Goal: Check status: Check status

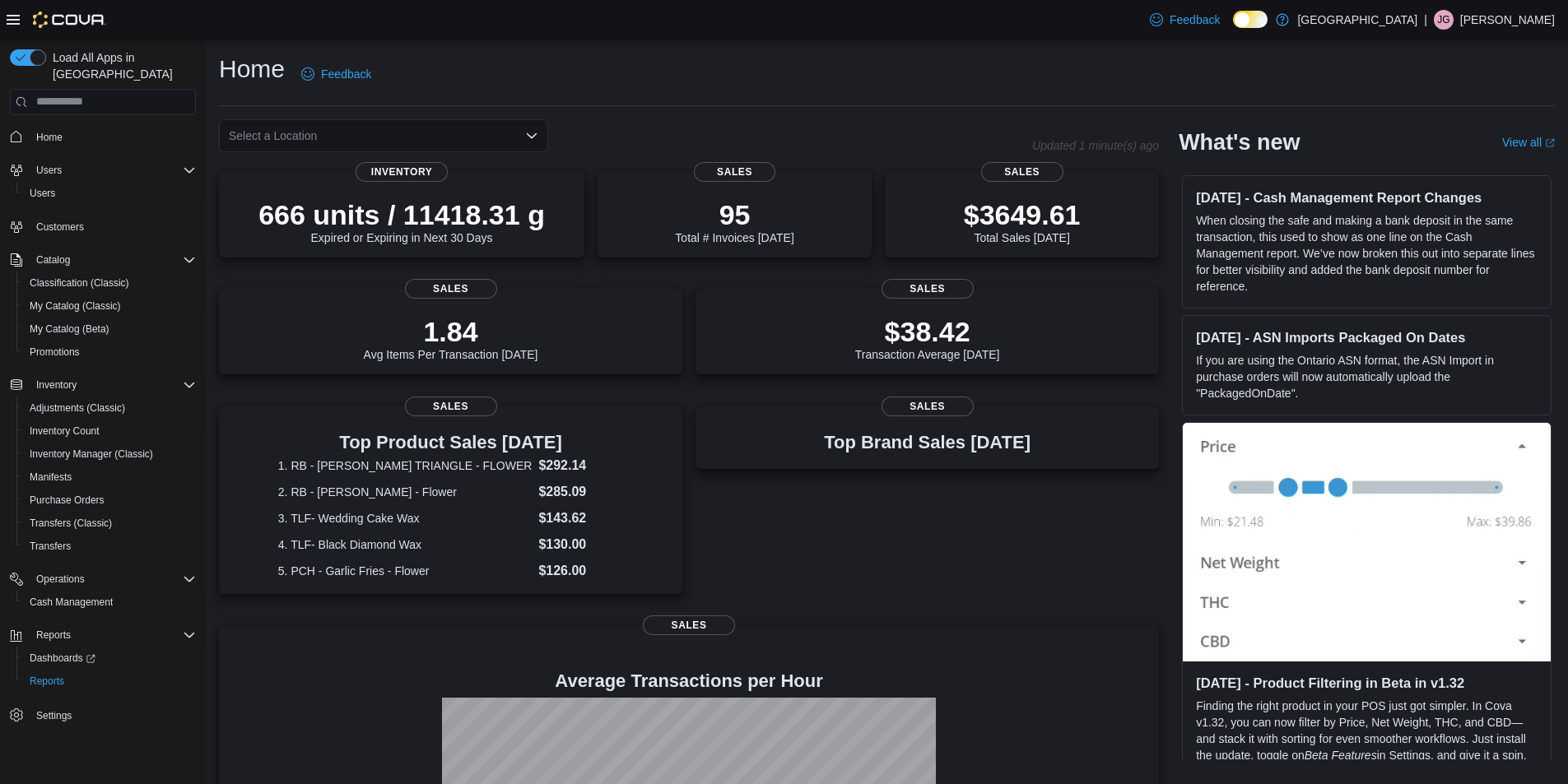
click at [532, 131] on icon "Open list of options" at bounding box center [531, 135] width 13 height 13
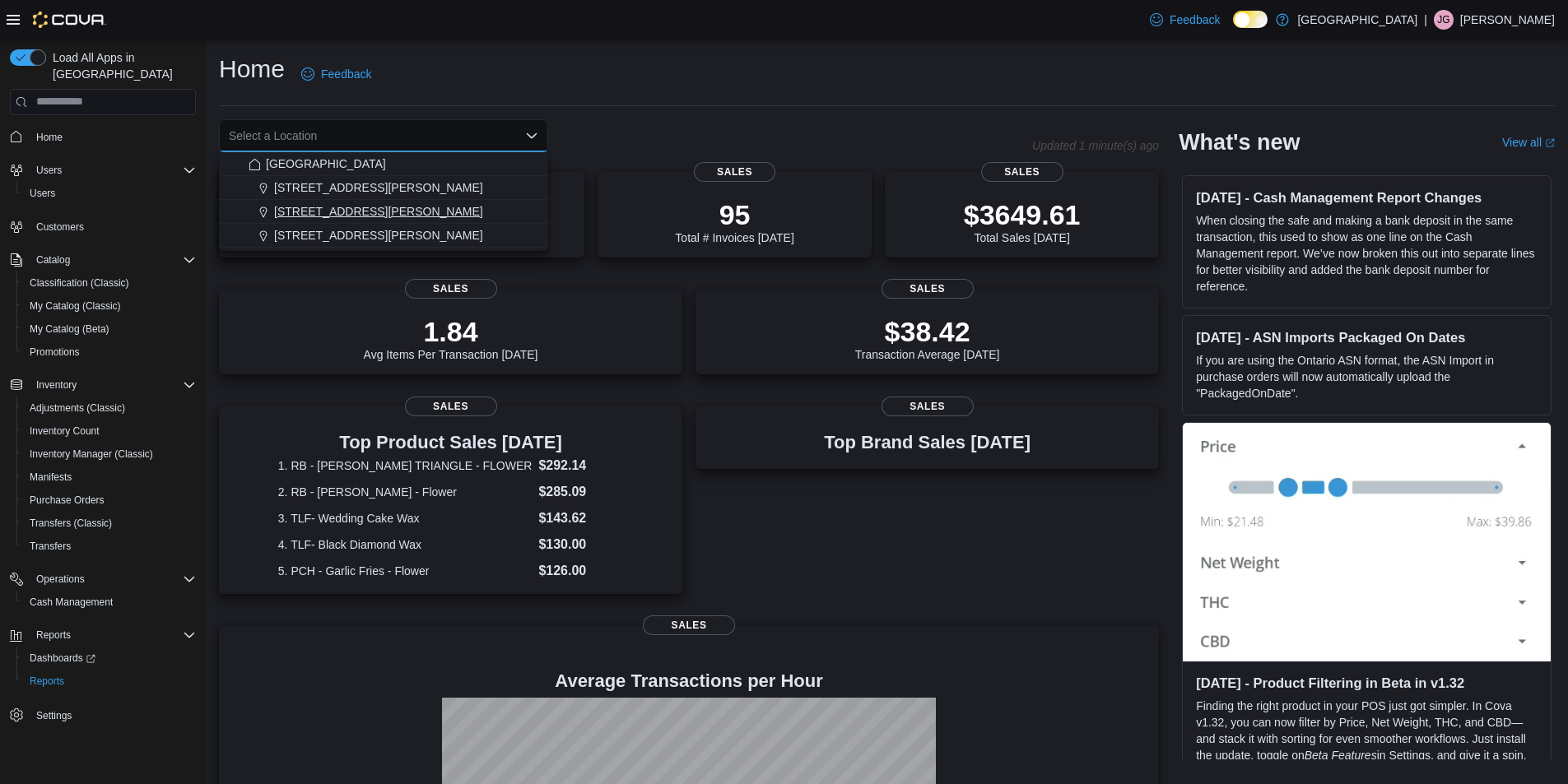
click at [334, 216] on span "[STREET_ADDRESS][PERSON_NAME]" at bounding box center [378, 211] width 209 height 17
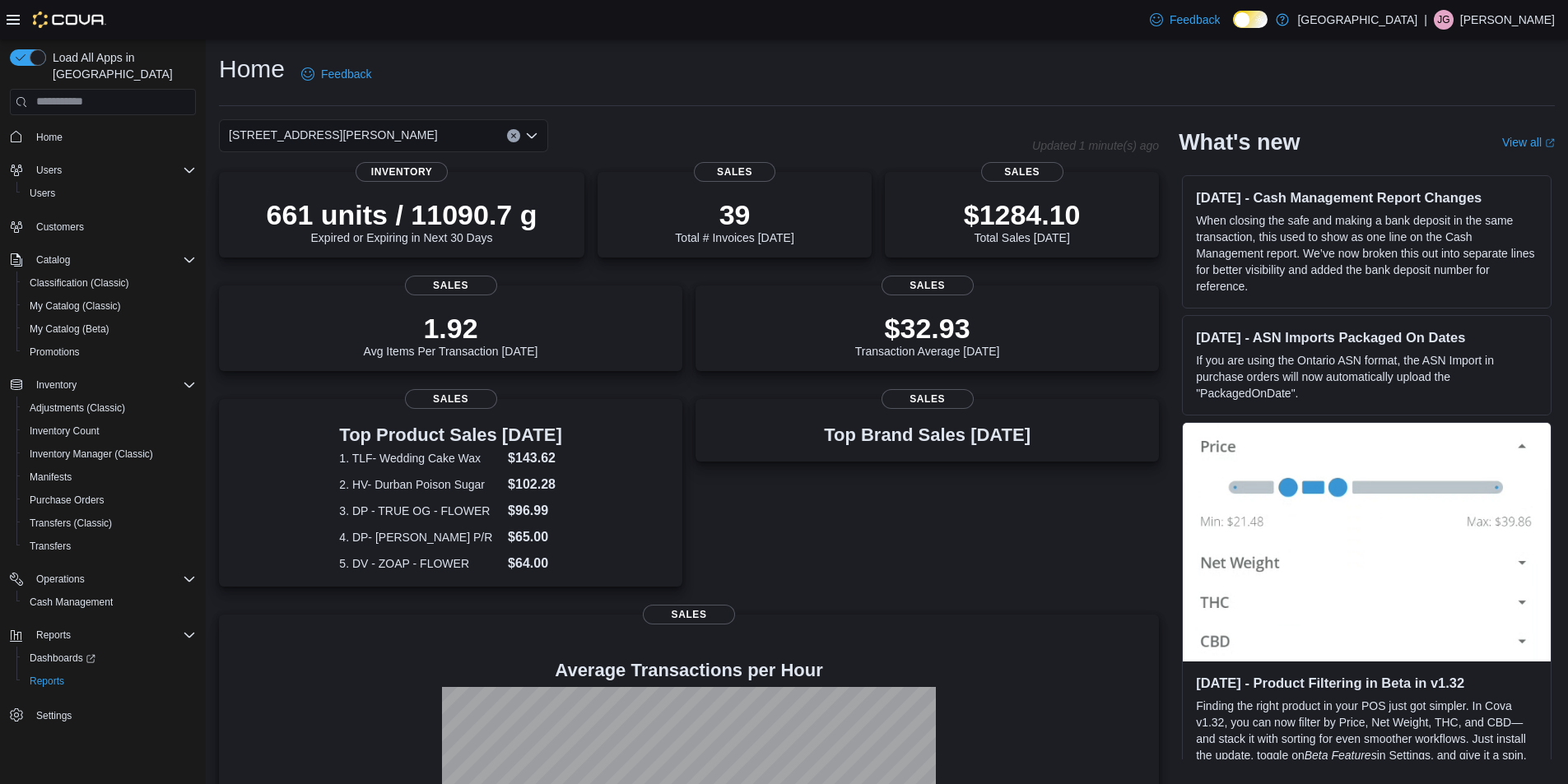
click at [531, 130] on icon "Open list of options" at bounding box center [531, 135] width 13 height 13
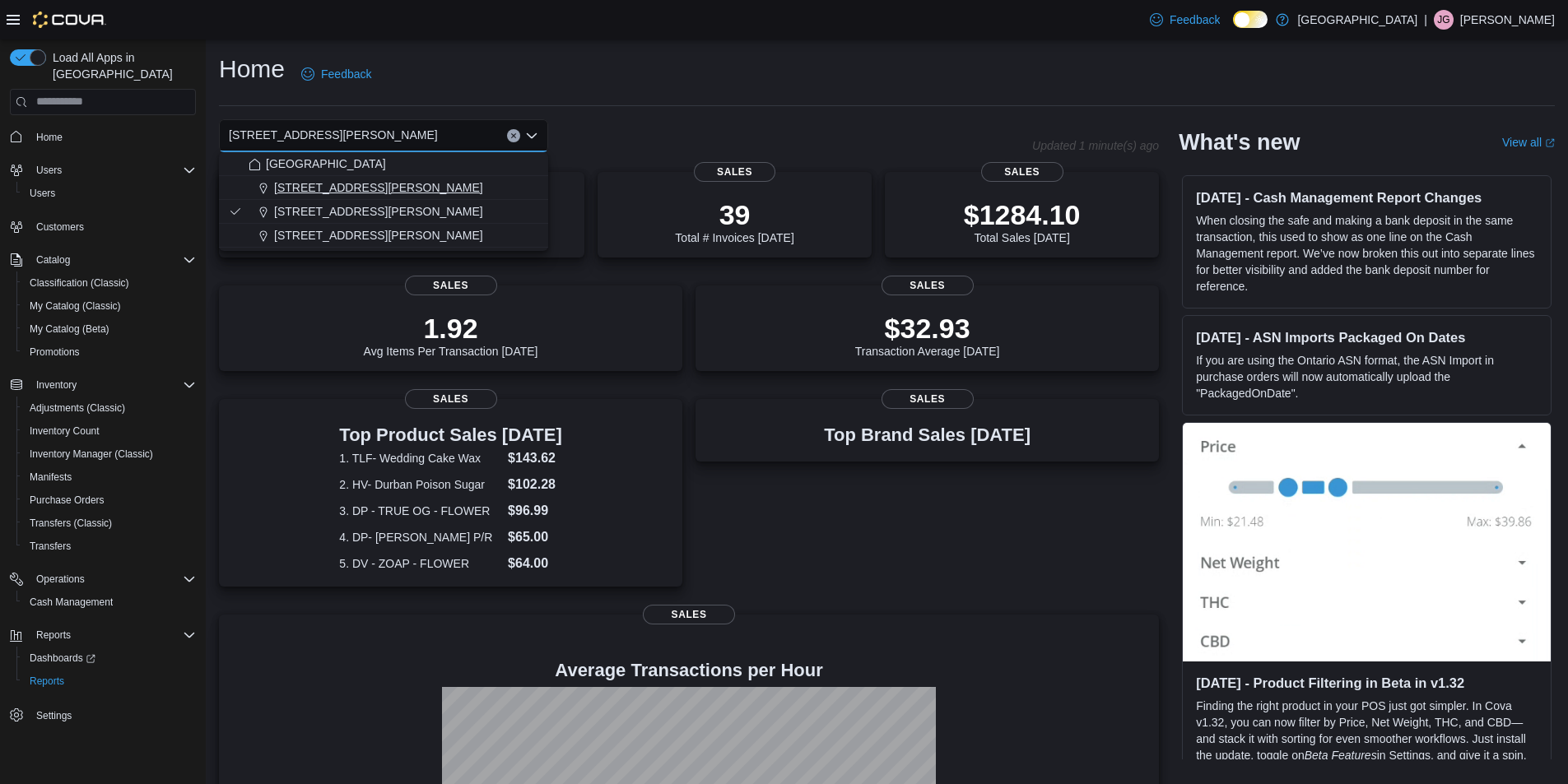
click at [364, 192] on span "[STREET_ADDRESS][PERSON_NAME]" at bounding box center [378, 187] width 209 height 17
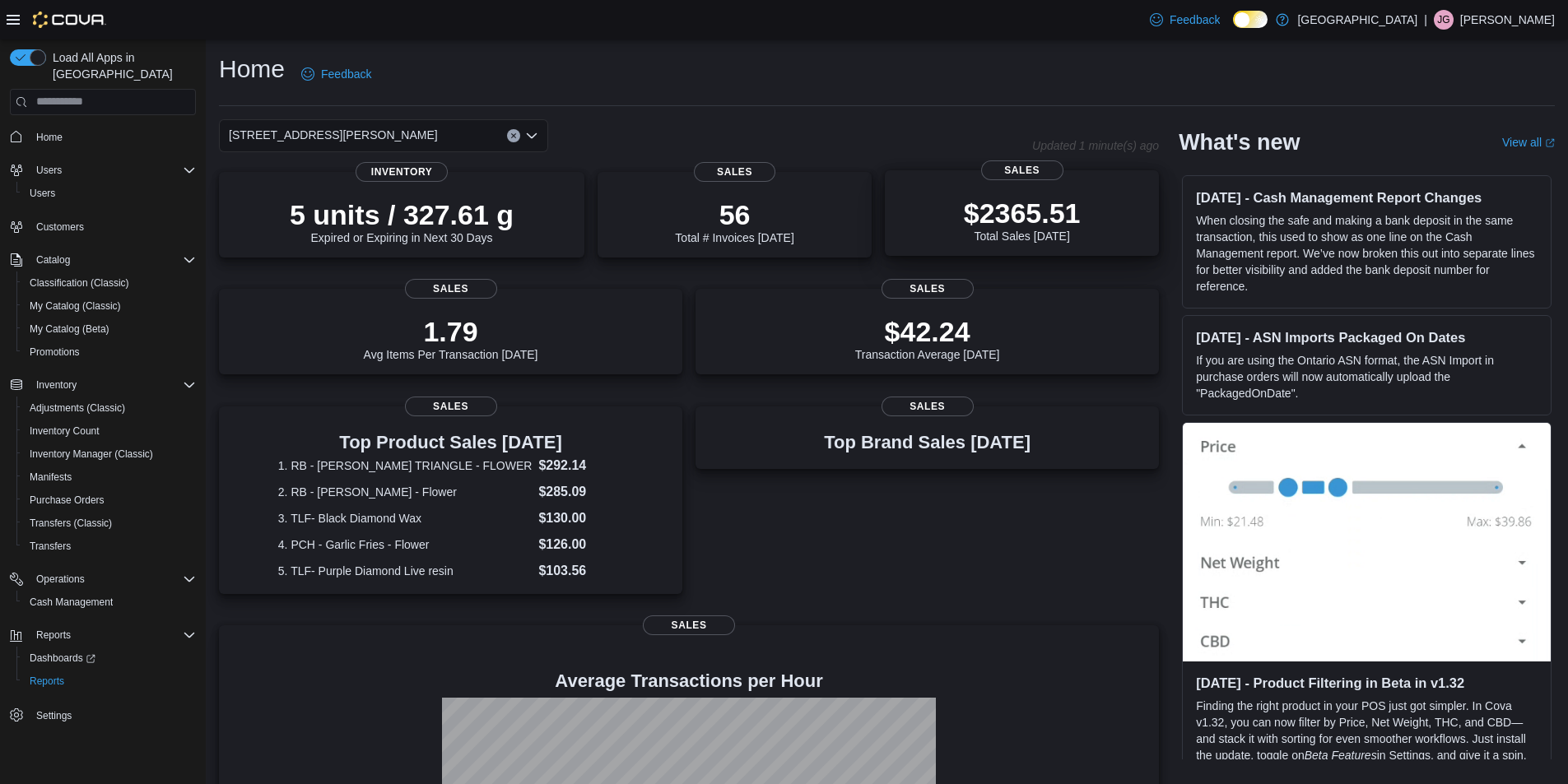
click at [1004, 212] on p "$2365.51" at bounding box center [1022, 213] width 117 height 33
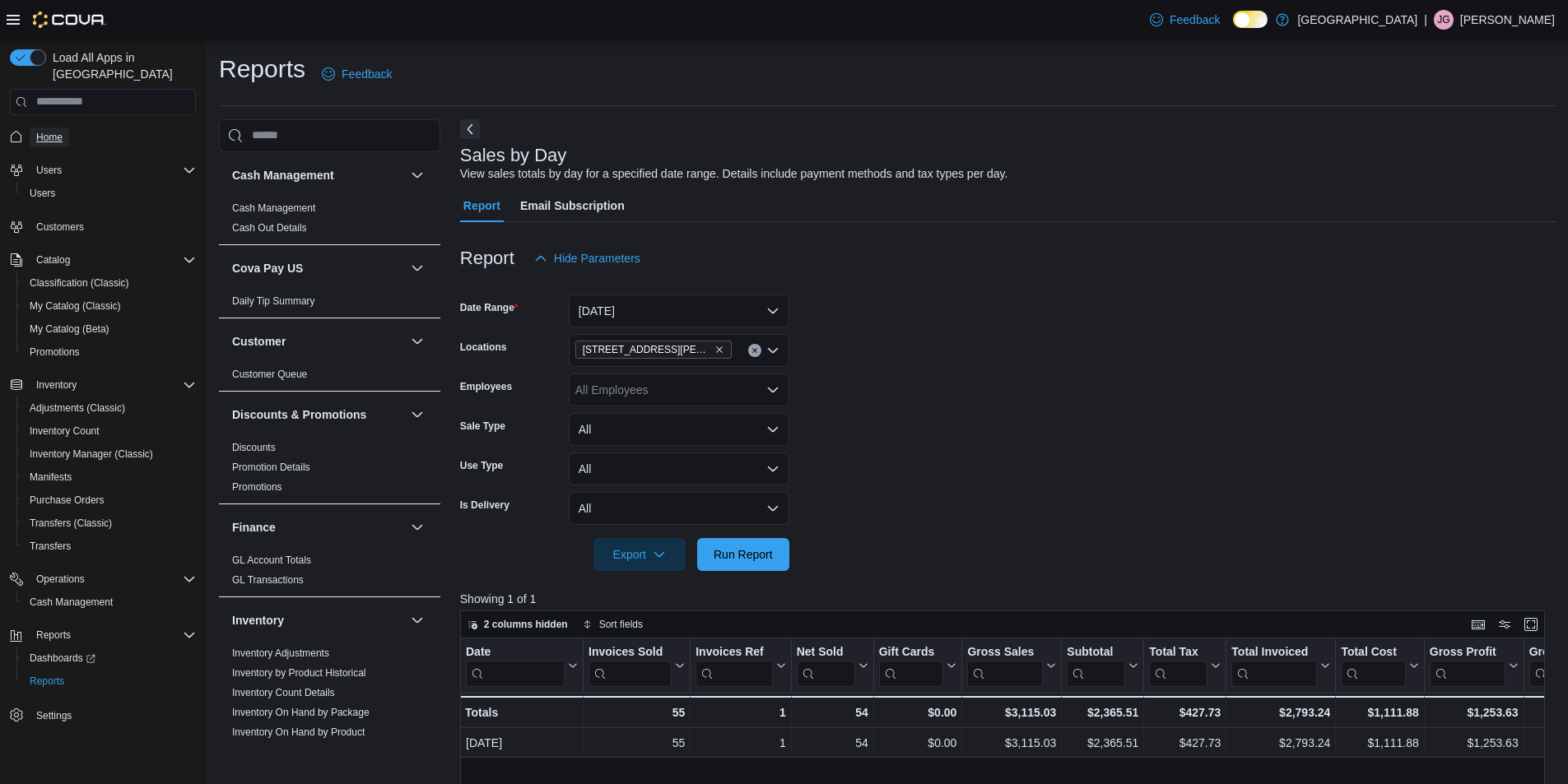
click at [52, 128] on span "Home" at bounding box center [50, 138] width 27 height 20
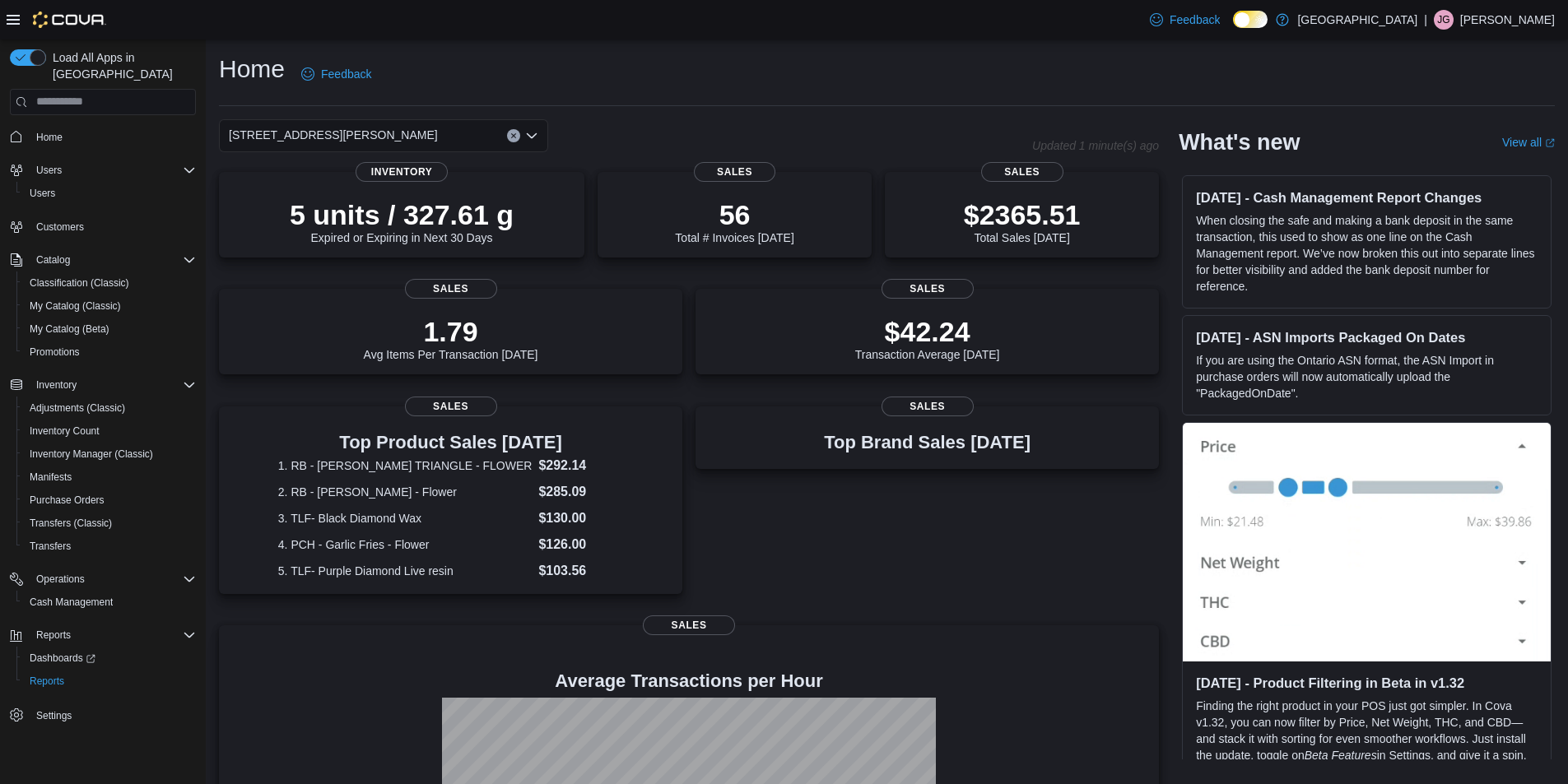
click at [514, 133] on icon "Clear input" at bounding box center [513, 136] width 7 height 7
click at [998, 214] on p "$3649.61" at bounding box center [1022, 213] width 117 height 33
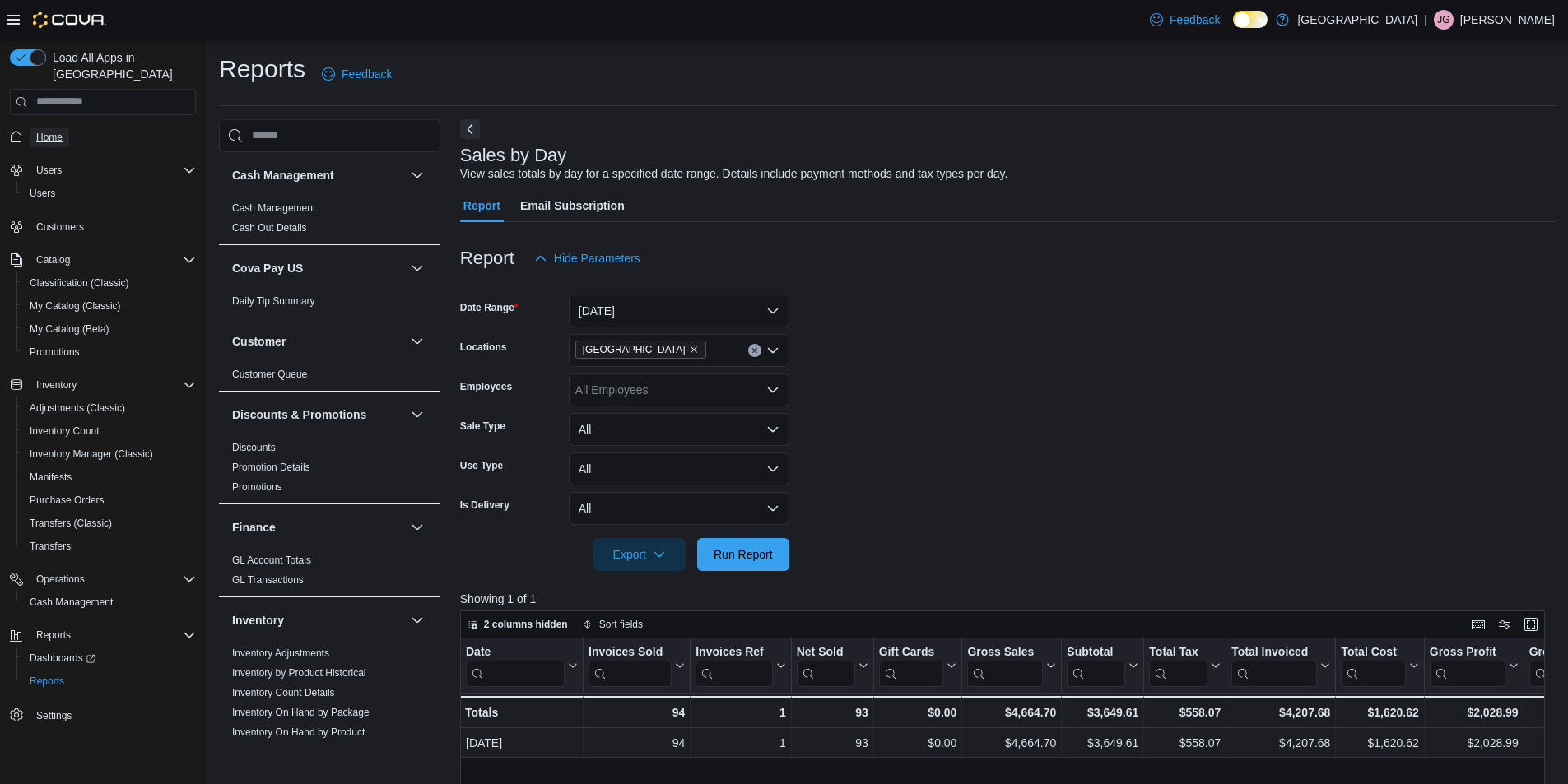
click at [39, 128] on span "Home" at bounding box center [50, 138] width 27 height 20
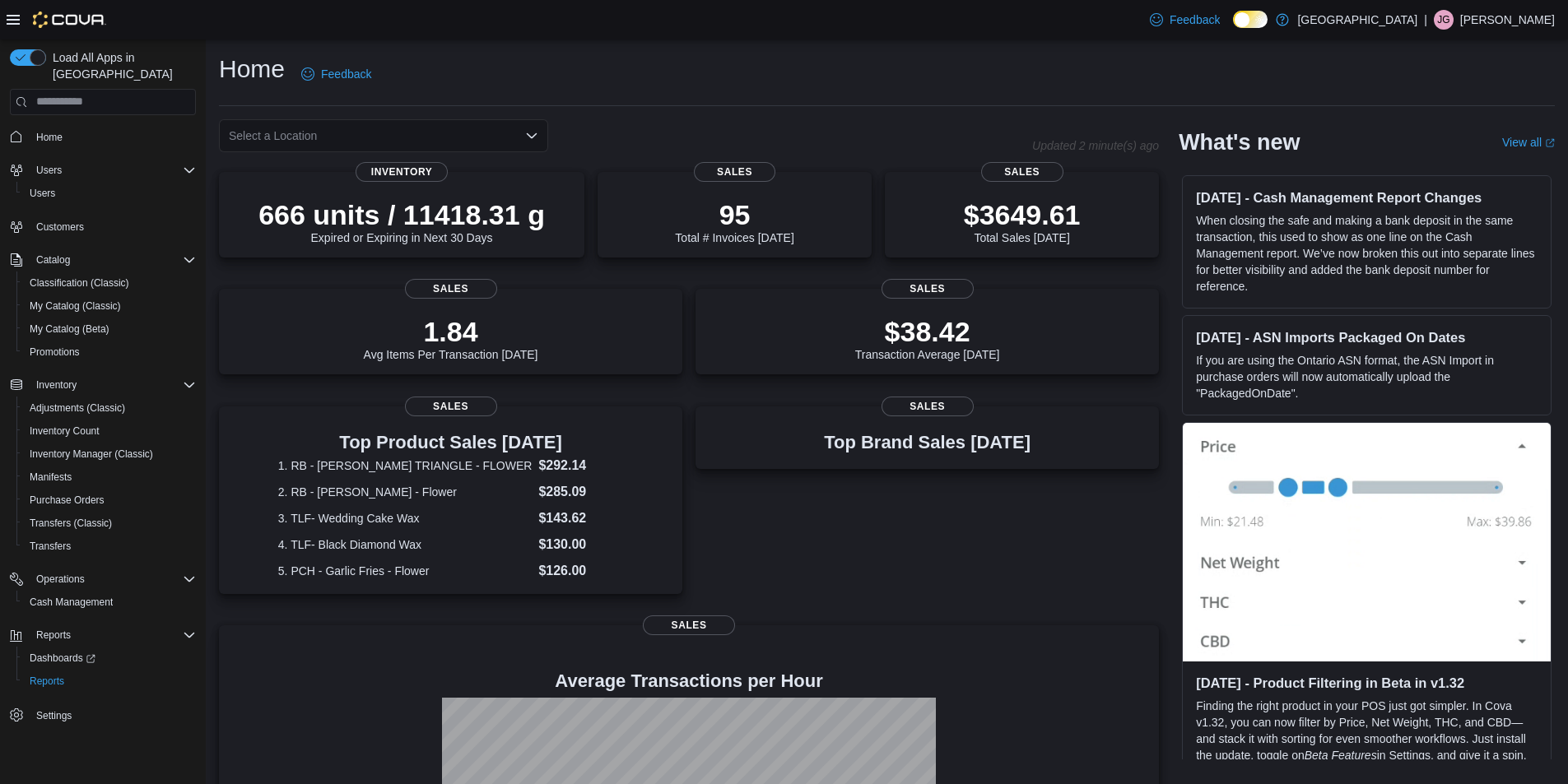
click at [389, 139] on div "Select a Location" at bounding box center [383, 135] width 329 height 33
click at [418, 65] on div "Home Feedback" at bounding box center [887, 73] width 1335 height 43
click at [42, 131] on span "Home" at bounding box center [50, 137] width 27 height 13
click at [819, 60] on div "Home Feedback" at bounding box center [887, 73] width 1335 height 43
click at [522, 130] on div "Select a Location" at bounding box center [383, 135] width 329 height 33
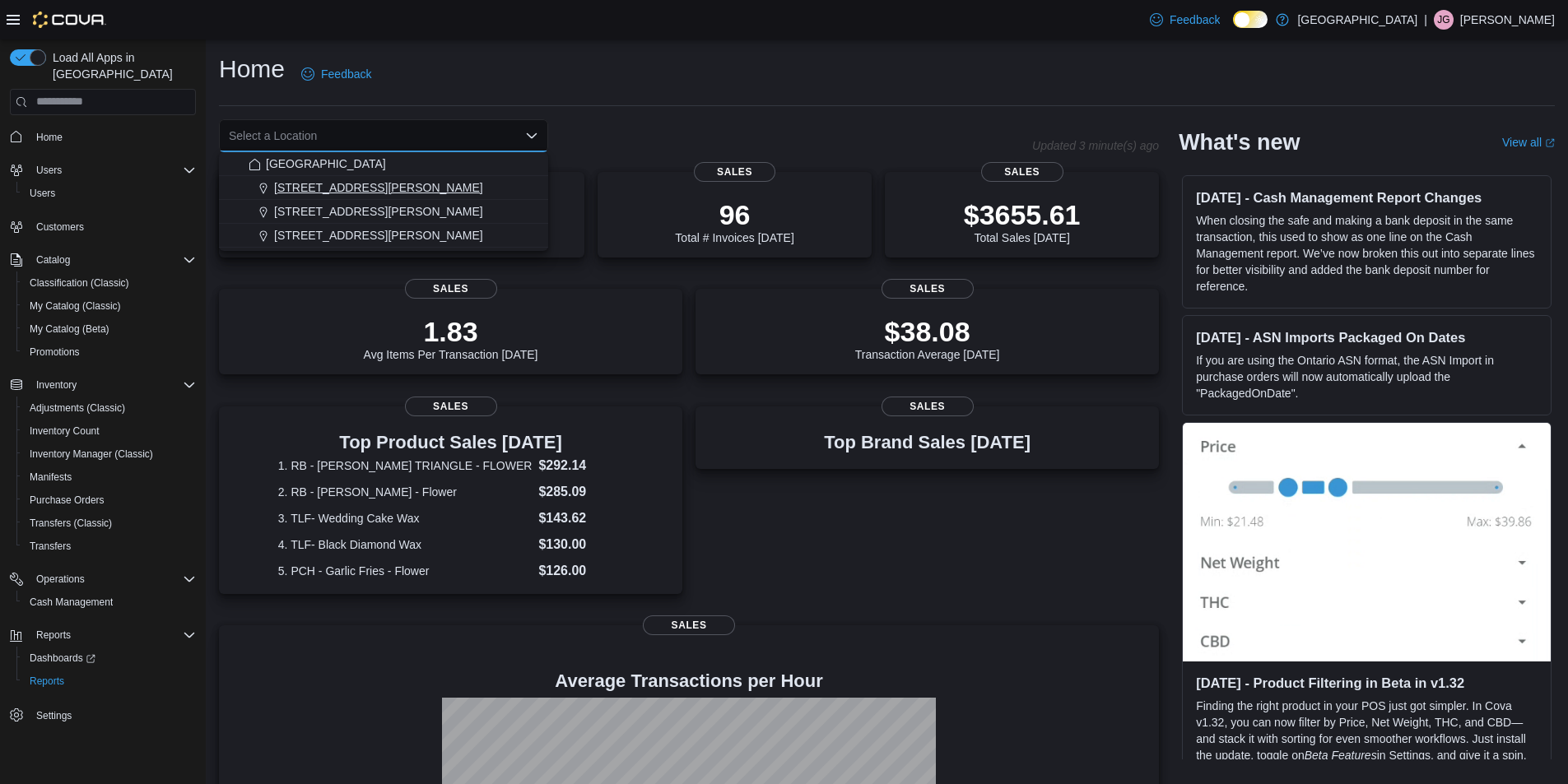
click at [335, 191] on span "[STREET_ADDRESS][PERSON_NAME]" at bounding box center [378, 187] width 209 height 17
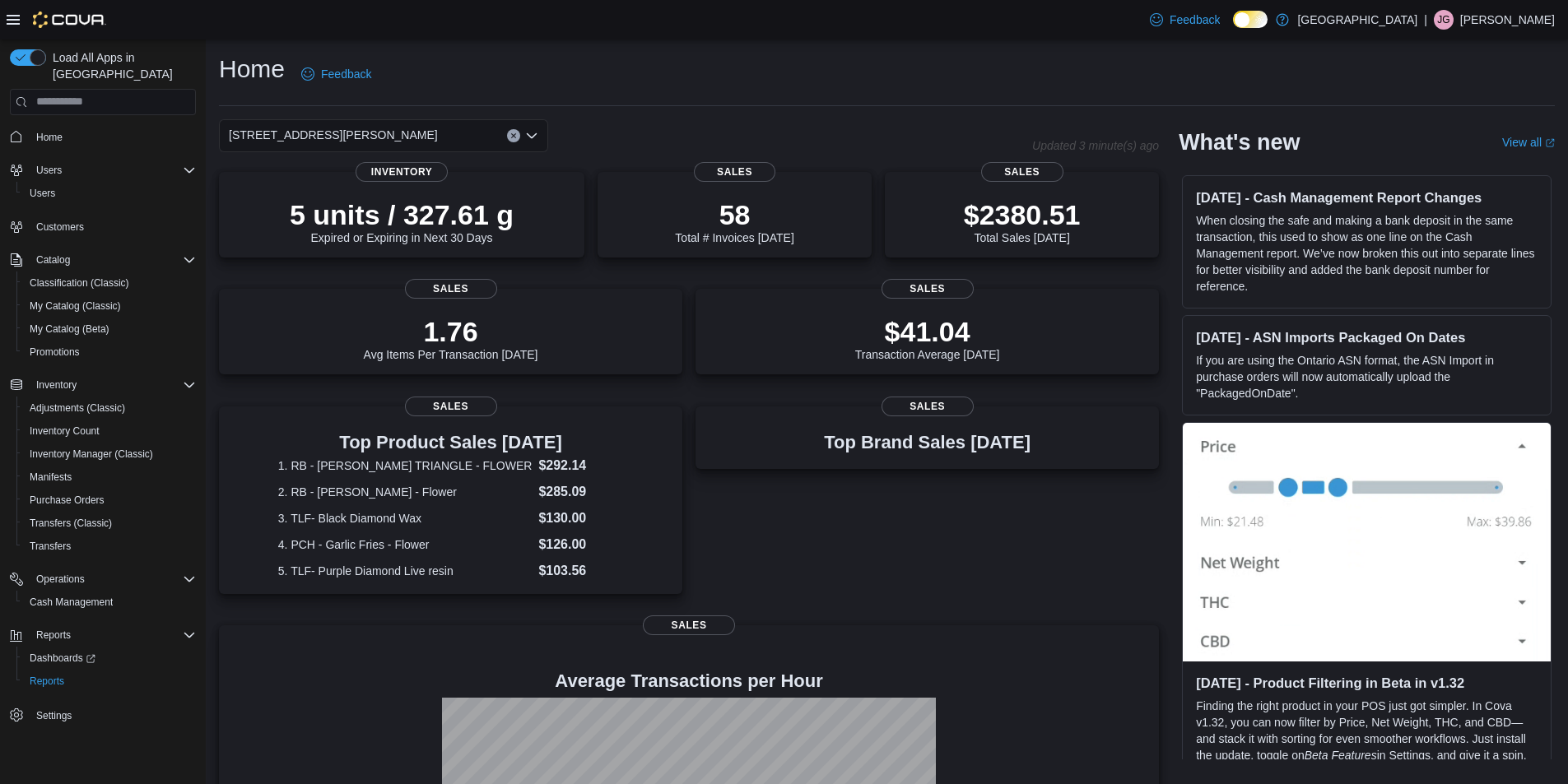
click at [620, 115] on div "Home Feedback 1165 McNutt Road Combo box. Selected. 1165 McNutt Road. Press Bac…" at bounding box center [887, 511] width 1362 height 943
click at [532, 134] on icon "Open list of options" at bounding box center [531, 135] width 13 height 13
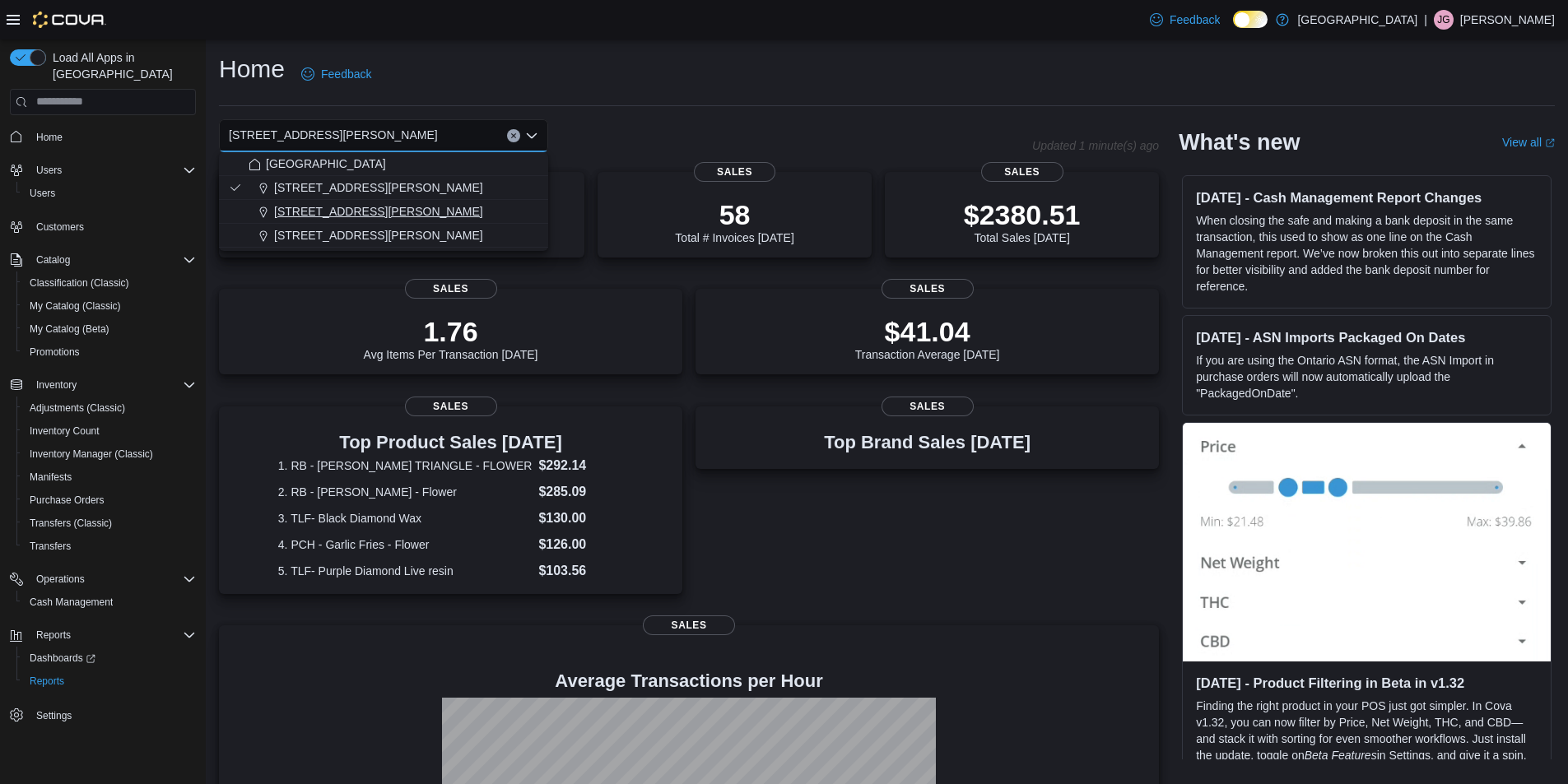
click at [316, 212] on span "[STREET_ADDRESS][PERSON_NAME]" at bounding box center [378, 211] width 209 height 17
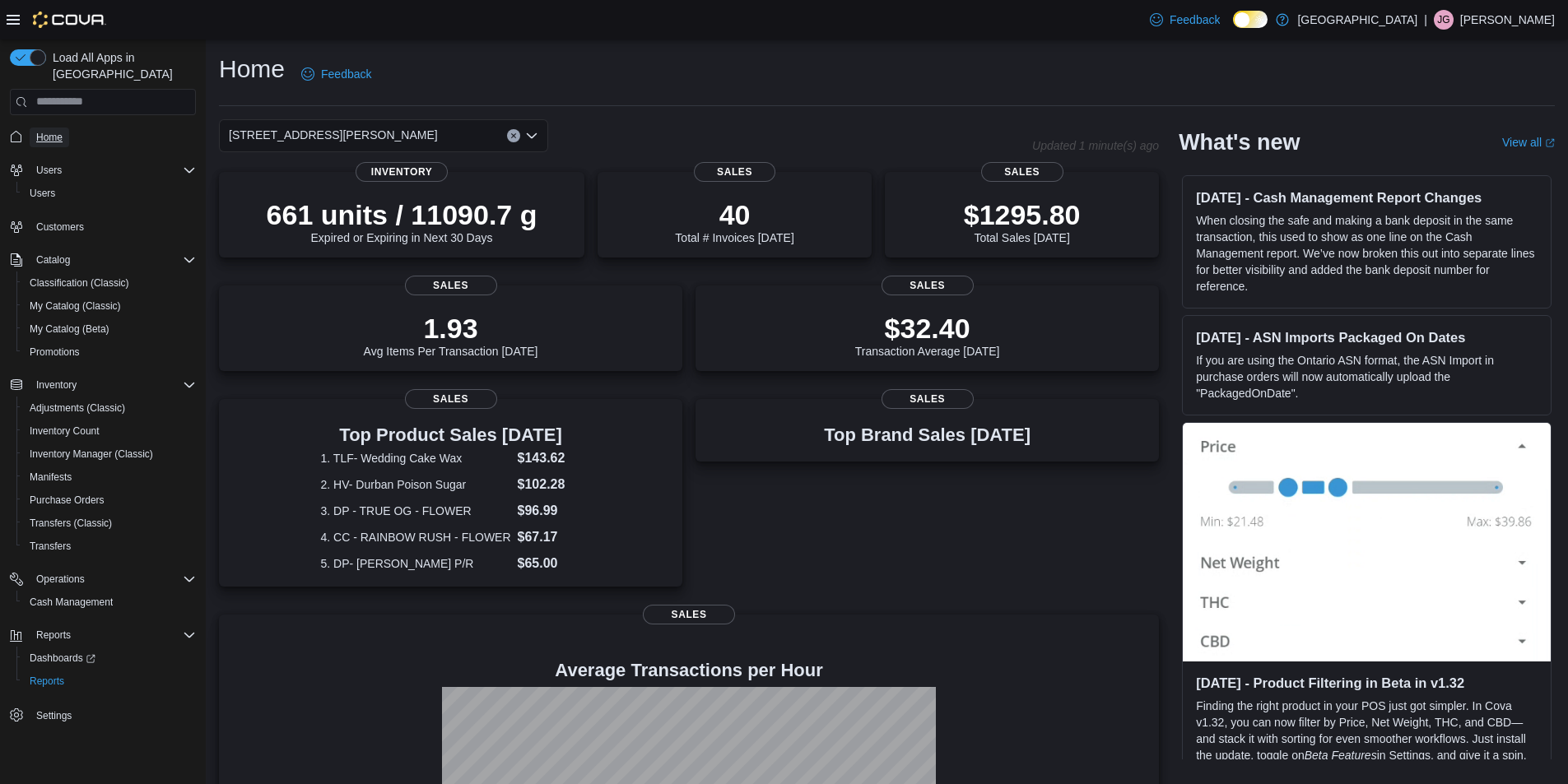
click at [48, 131] on span "Home" at bounding box center [50, 137] width 27 height 13
click at [535, 137] on icon "Open list of options" at bounding box center [531, 135] width 13 height 13
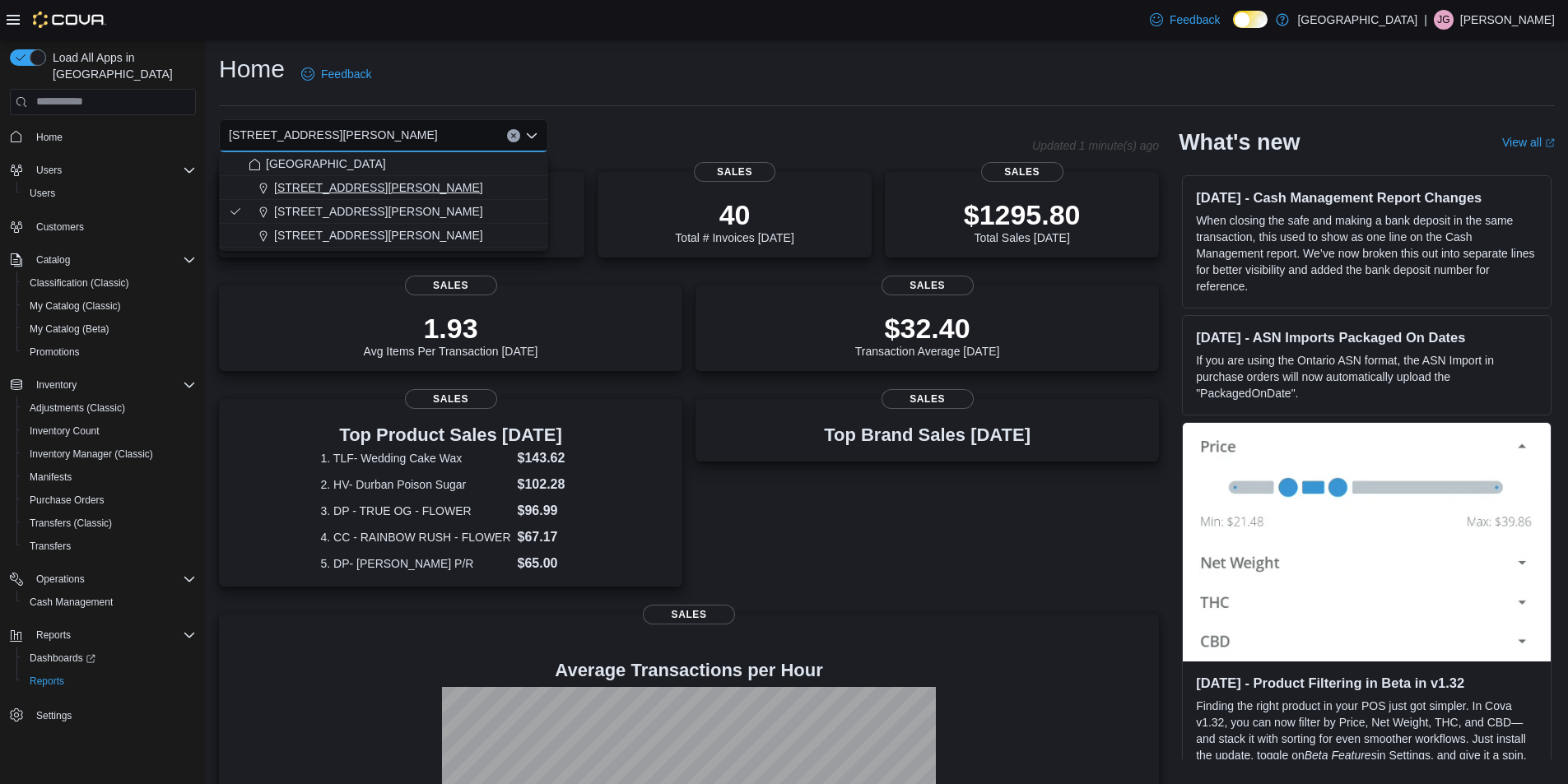
click at [306, 186] on span "[STREET_ADDRESS][PERSON_NAME]" at bounding box center [378, 187] width 209 height 17
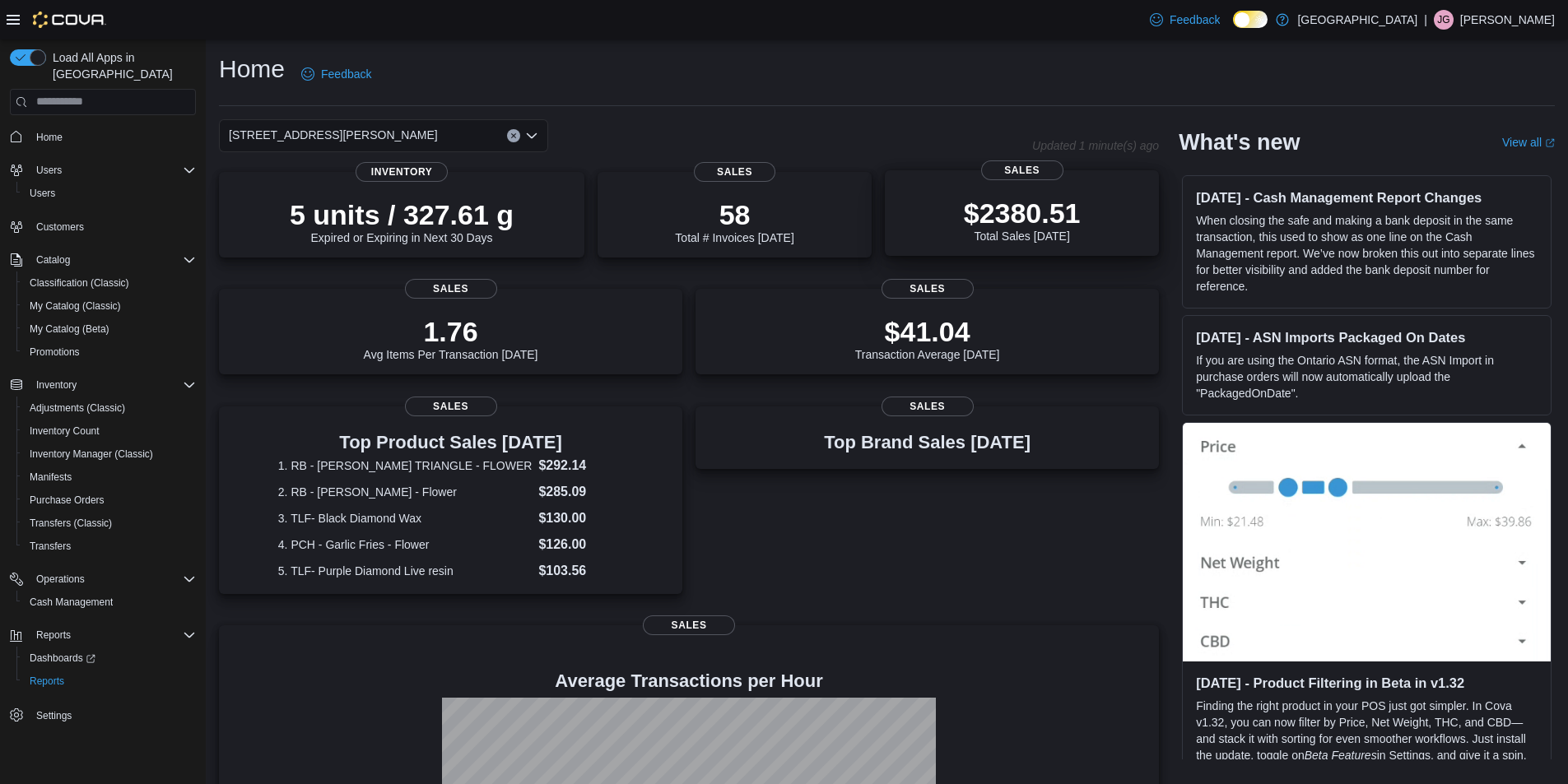
click at [1073, 212] on p "$2380.51" at bounding box center [1022, 213] width 117 height 33
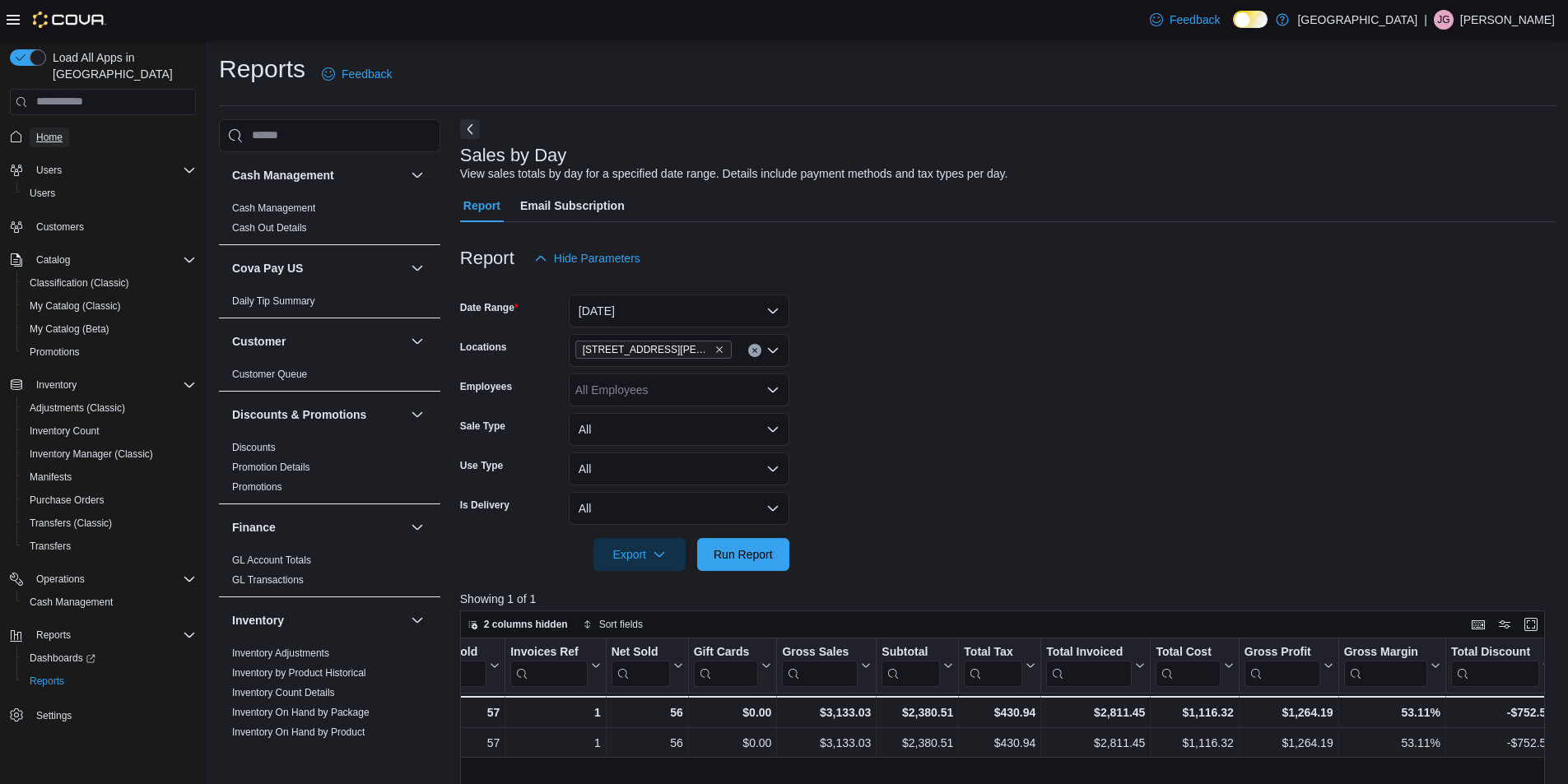
click at [51, 131] on span "Home" at bounding box center [50, 137] width 27 height 13
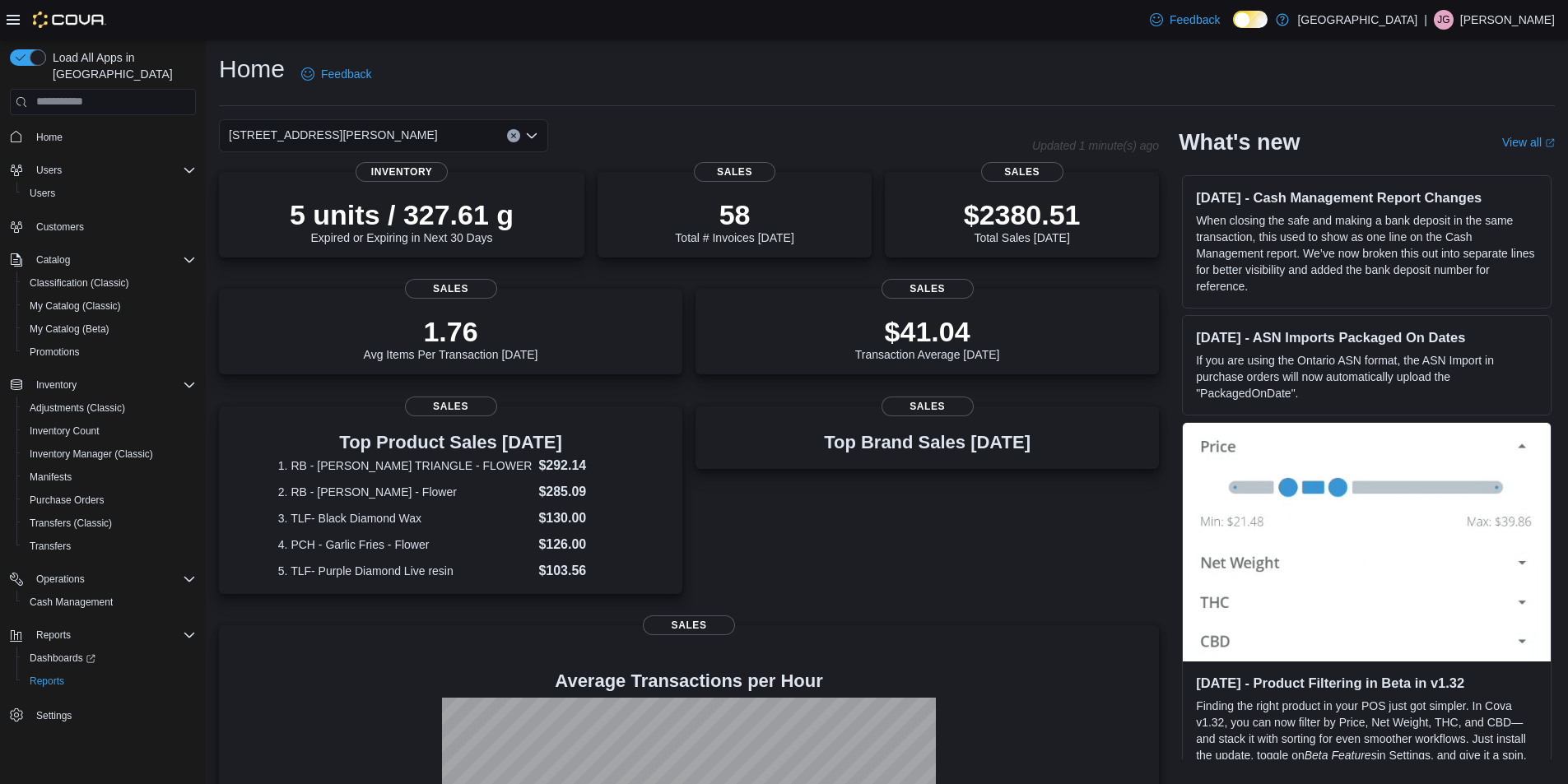
click at [510, 135] on icon "Clear input" at bounding box center [513, 136] width 7 height 7
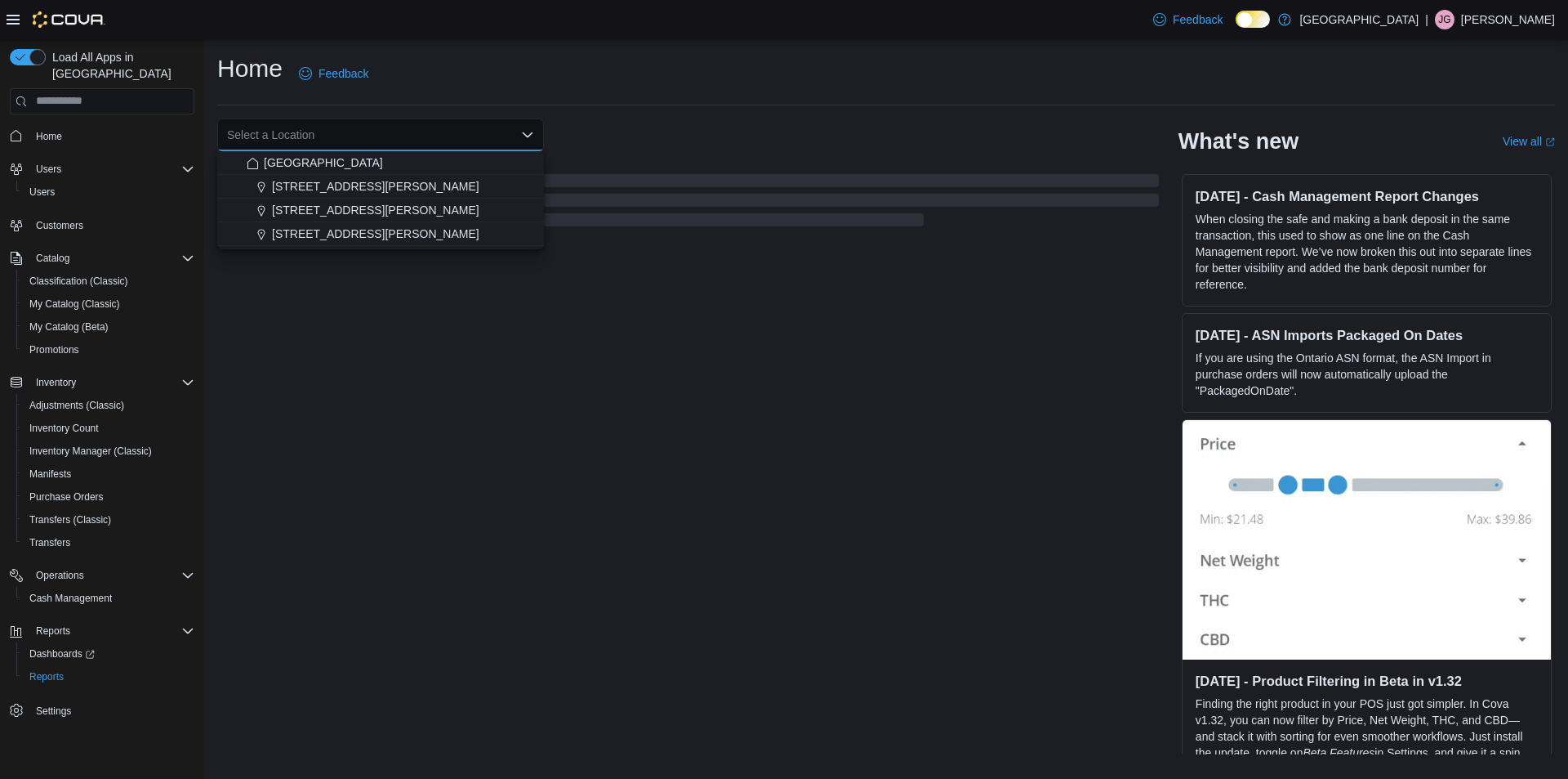
click at [702, 79] on div "Home Feedback" at bounding box center [886, 73] width 1338 height 42
